Goal: Task Accomplishment & Management: Use online tool/utility

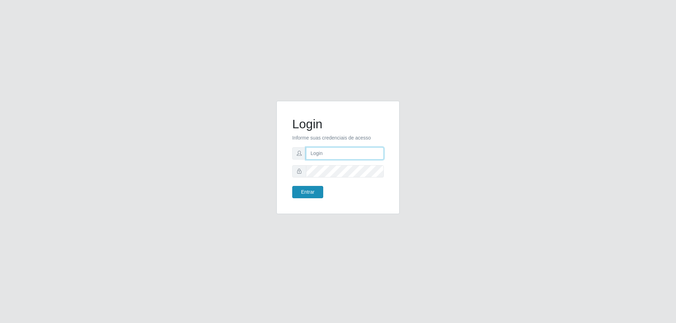
type input "[EMAIL_ADDRESS][DOMAIN_NAME]"
click at [304, 194] on button "Entrar" at bounding box center [307, 192] width 31 height 12
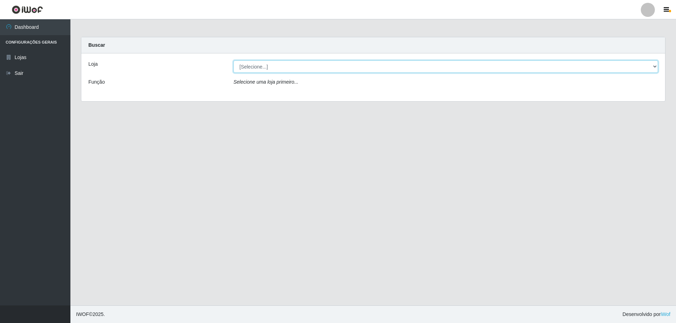
click at [298, 67] on select "[Selecione...] SuperShow Bis - [GEOGRAPHIC_DATA]" at bounding box center [445, 67] width 424 height 12
select select "59"
click at [233, 61] on select "[Selecione...] SuperShow Bis - [GEOGRAPHIC_DATA]" at bounding box center [445, 67] width 424 height 12
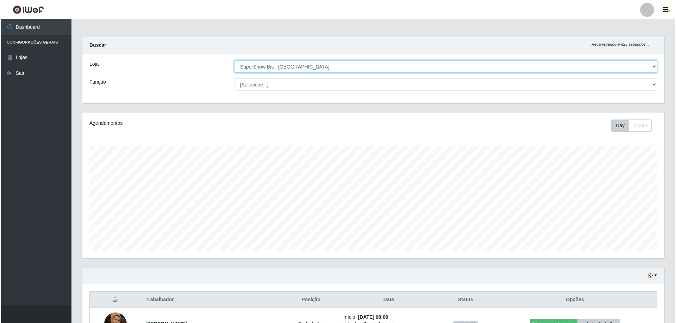
scroll to position [144, 0]
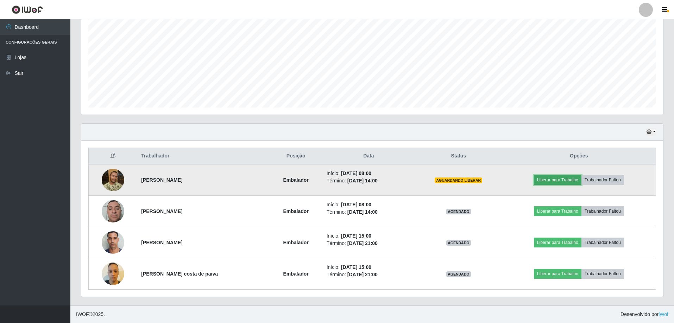
click at [567, 176] on button "Liberar para Trabalho" at bounding box center [558, 180] width 48 height 10
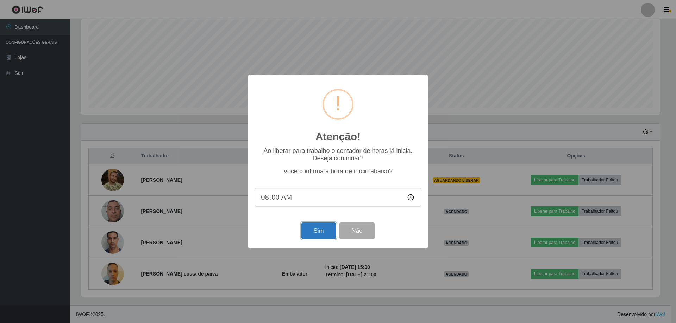
click at [307, 232] on button "Sim" at bounding box center [318, 231] width 34 height 17
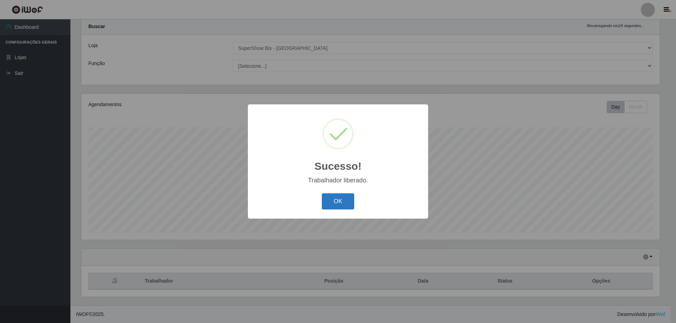
click at [340, 201] on button "OK" at bounding box center [338, 202] width 33 height 17
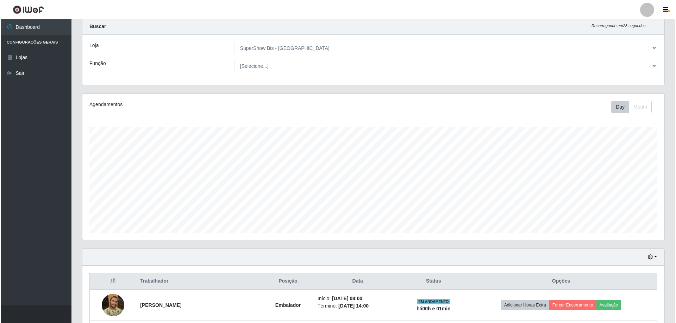
scroll to position [144, 0]
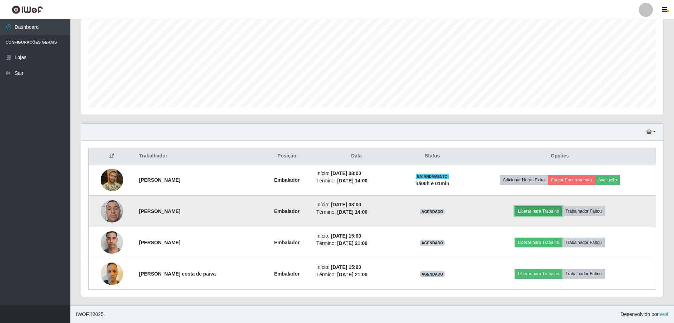
click at [562, 210] on button "Liberar para Trabalho" at bounding box center [539, 212] width 48 height 10
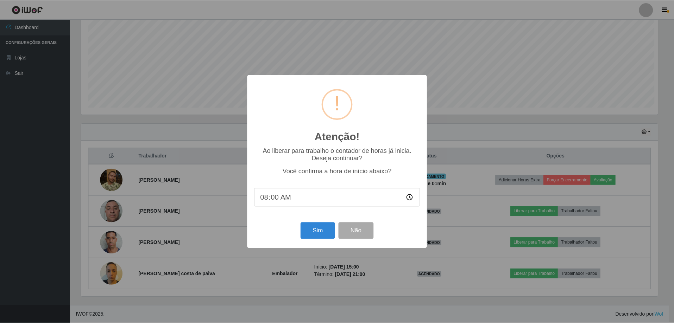
scroll to position [146, 578]
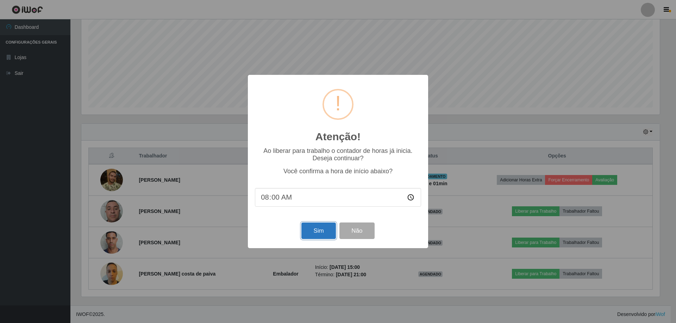
click at [314, 231] on button "Sim" at bounding box center [318, 231] width 34 height 17
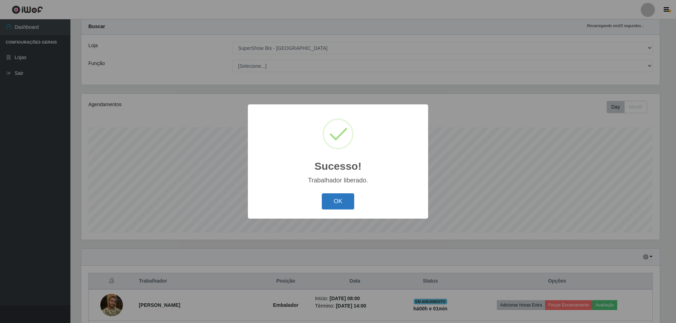
click at [343, 200] on button "OK" at bounding box center [338, 202] width 33 height 17
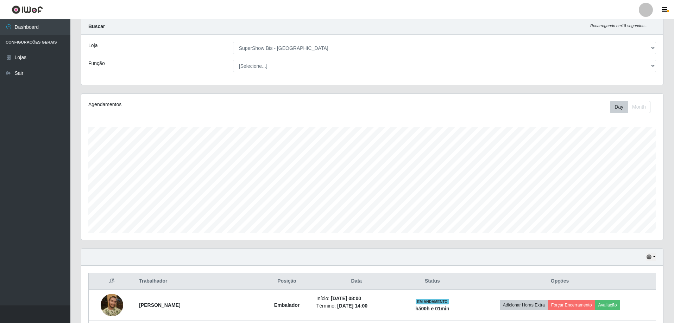
scroll to position [124, 0]
